Goal: Download file/media

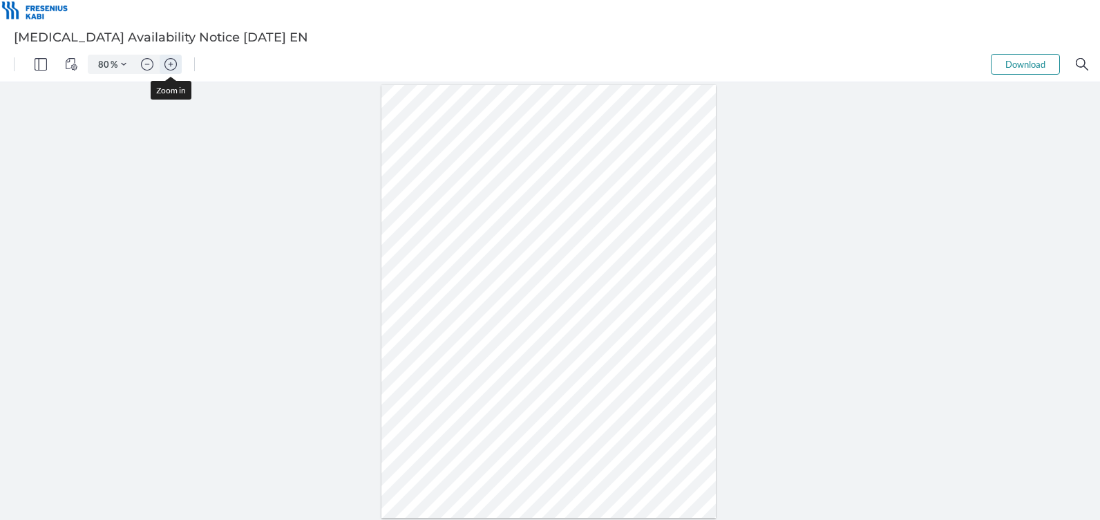
click at [170, 69] on img "Zoom in" at bounding box center [170, 64] width 12 height 12
type input "137"
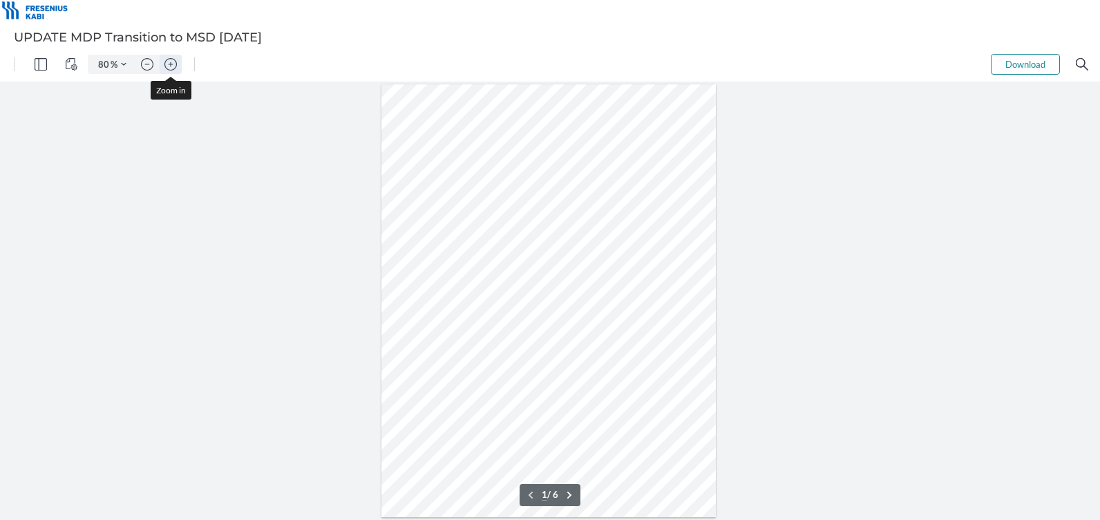
click at [169, 67] on img "Zoom in" at bounding box center [170, 64] width 12 height 12
type input "137"
click at [499, 134] on div at bounding box center [549, 460] width 578 height 748
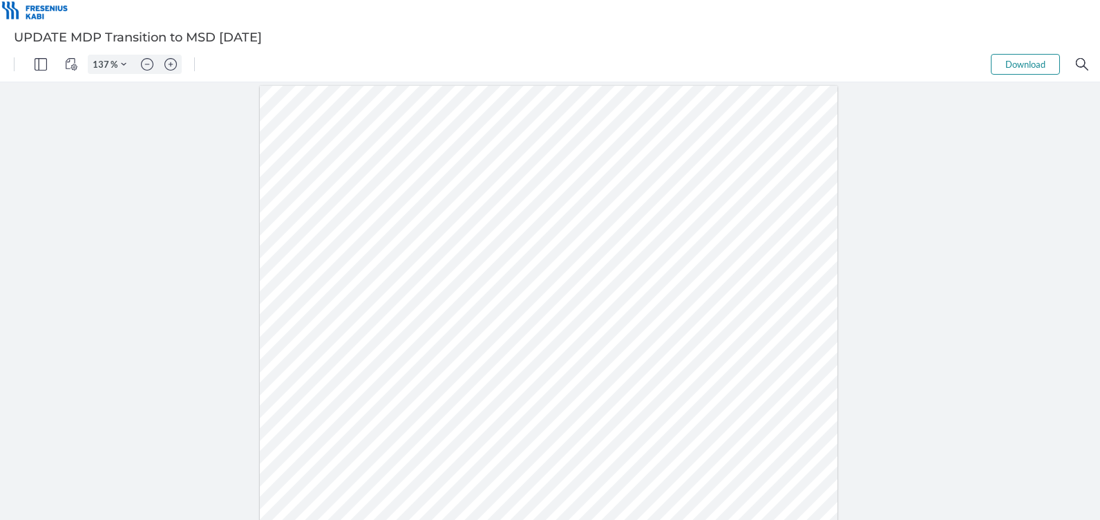
click at [1034, 63] on button "Download" at bounding box center [1025, 64] width 69 height 21
drag, startPoint x: 1034, startPoint y: 63, endPoint x: 1038, endPoint y: 166, distance: 103.1
click at [1039, 167] on div at bounding box center [550, 300] width 1100 height 437
click at [1016, 66] on button "Download" at bounding box center [1025, 64] width 69 height 21
click at [167, 63] on img "Zoom in" at bounding box center [170, 64] width 12 height 12
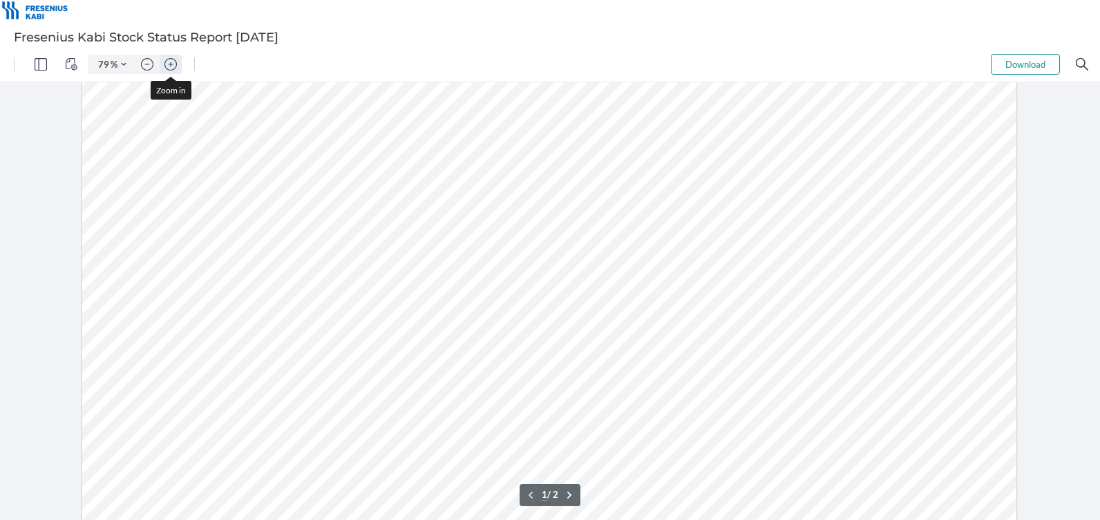
click at [167, 63] on img "Zoom in" at bounding box center [170, 64] width 12 height 12
type input "112"
